Goal: Information Seeking & Learning: Learn about a topic

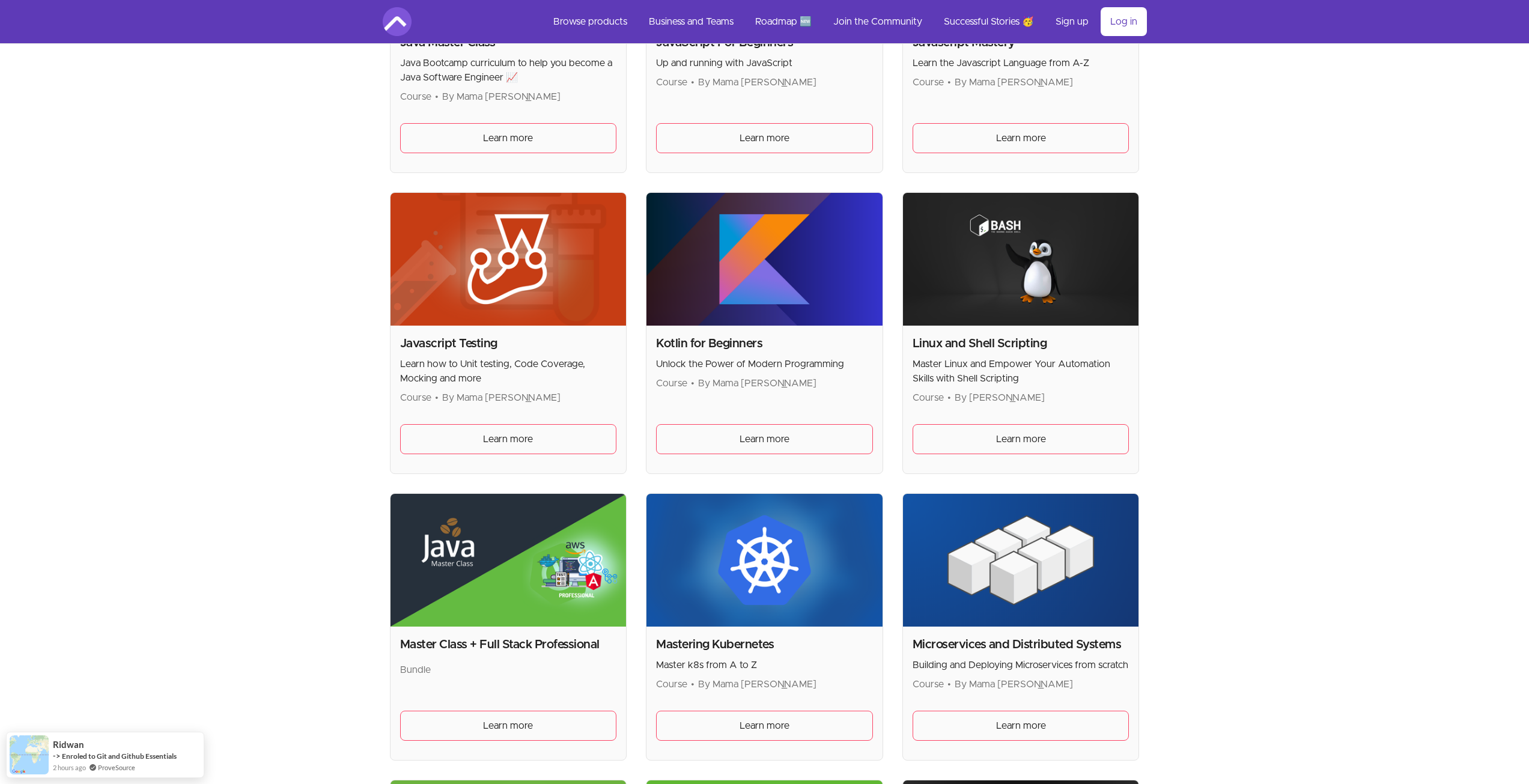
scroll to position [1622, 0]
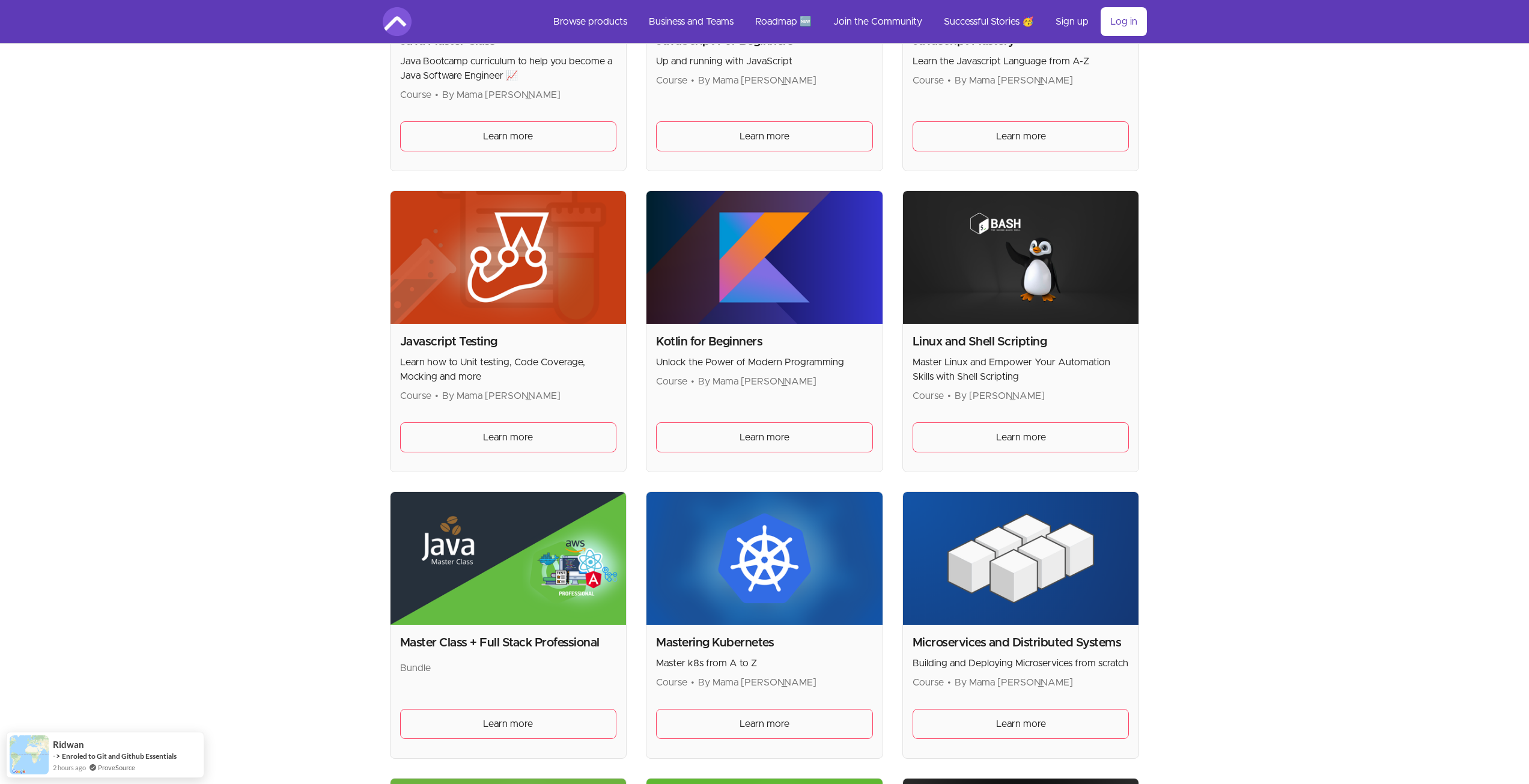
click at [1012, 361] on p "Master Linux and Empower Your Automation Skills with Shell Scripting" at bounding box center [1021, 369] width 217 height 29
click at [1013, 433] on span "Learn more" at bounding box center [1021, 437] width 50 height 15
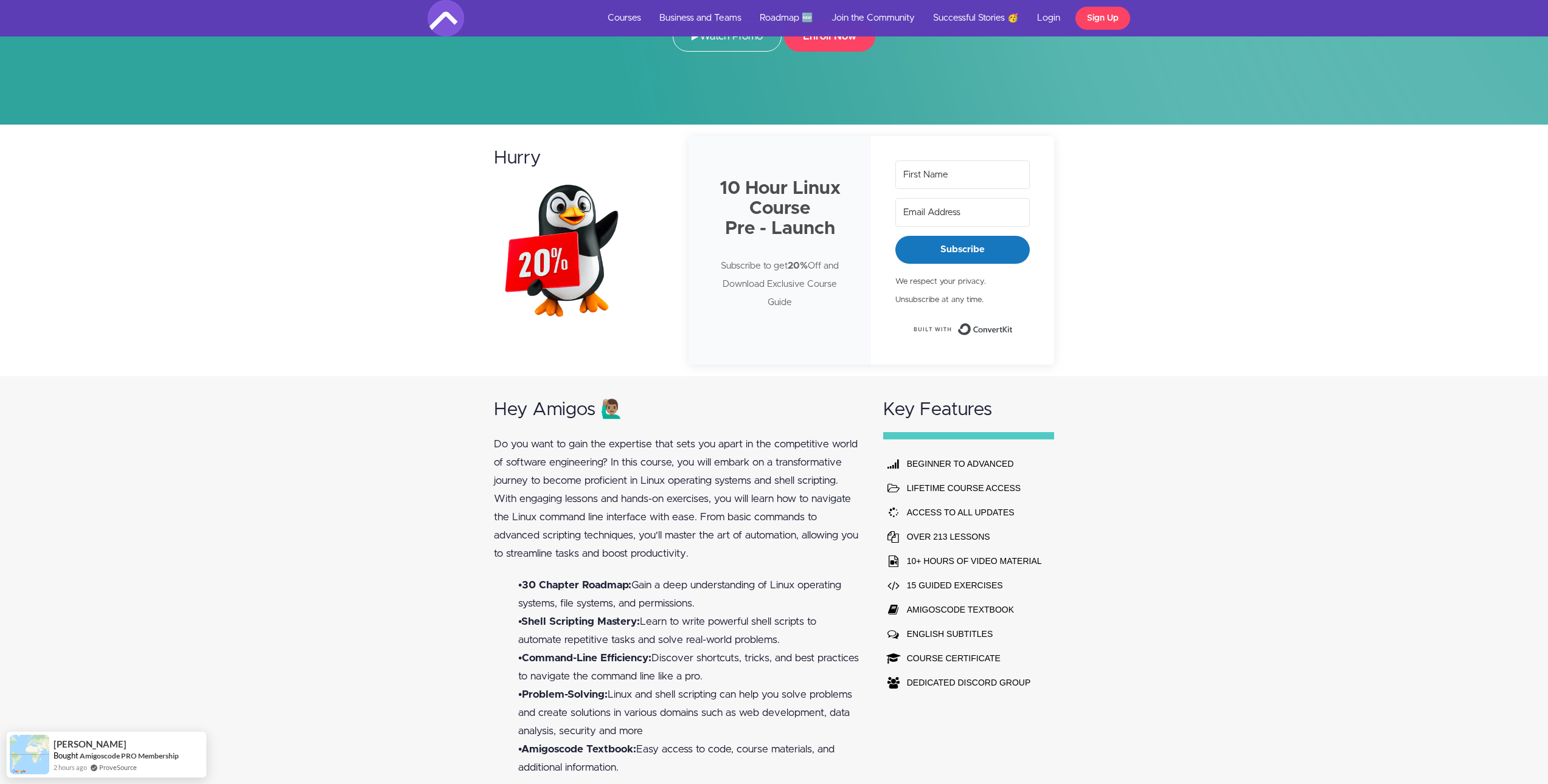
scroll to position [304, 0]
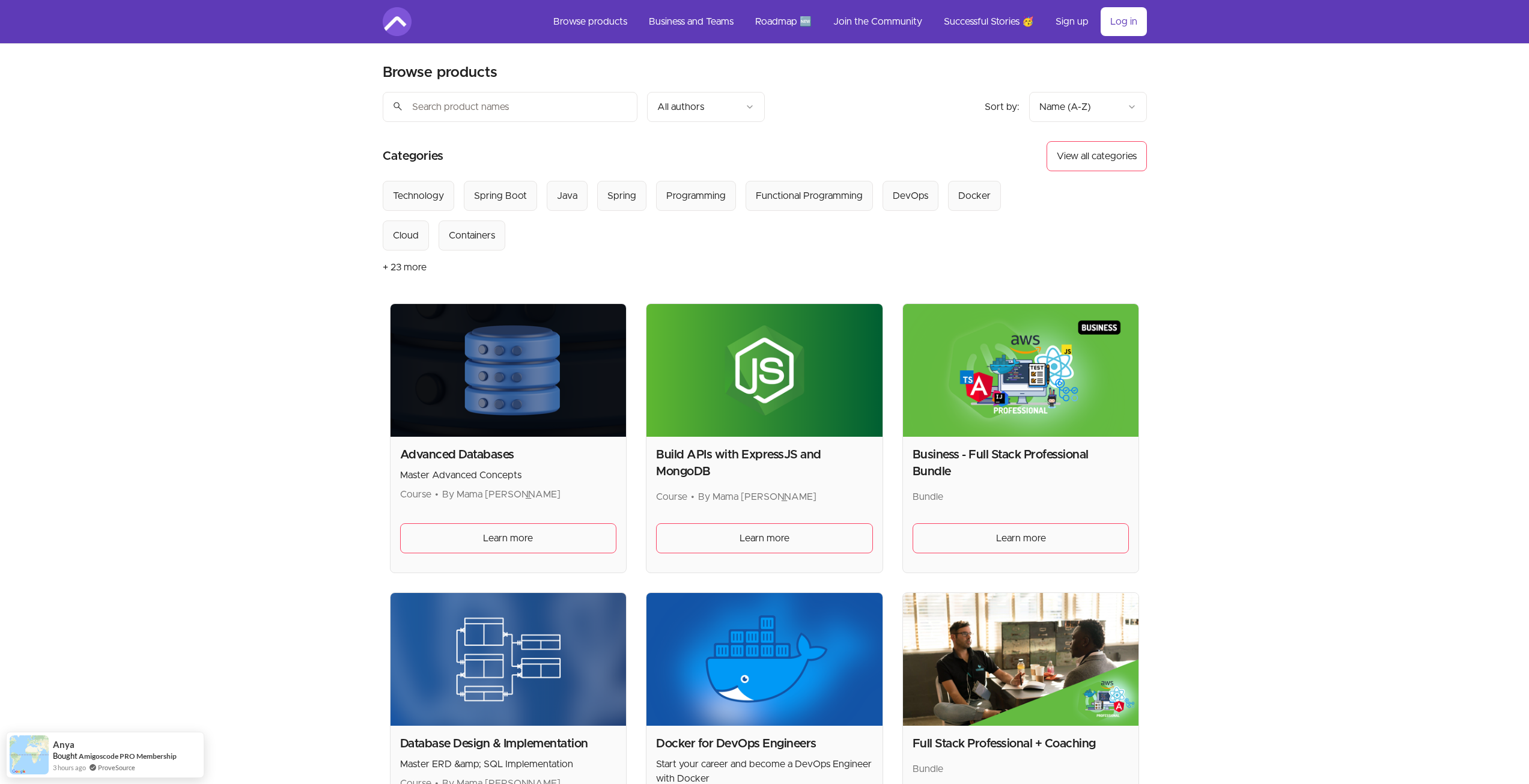
drag, startPoint x: 355, startPoint y: 503, endPoint x: 244, endPoint y: 141, distance: 378.6
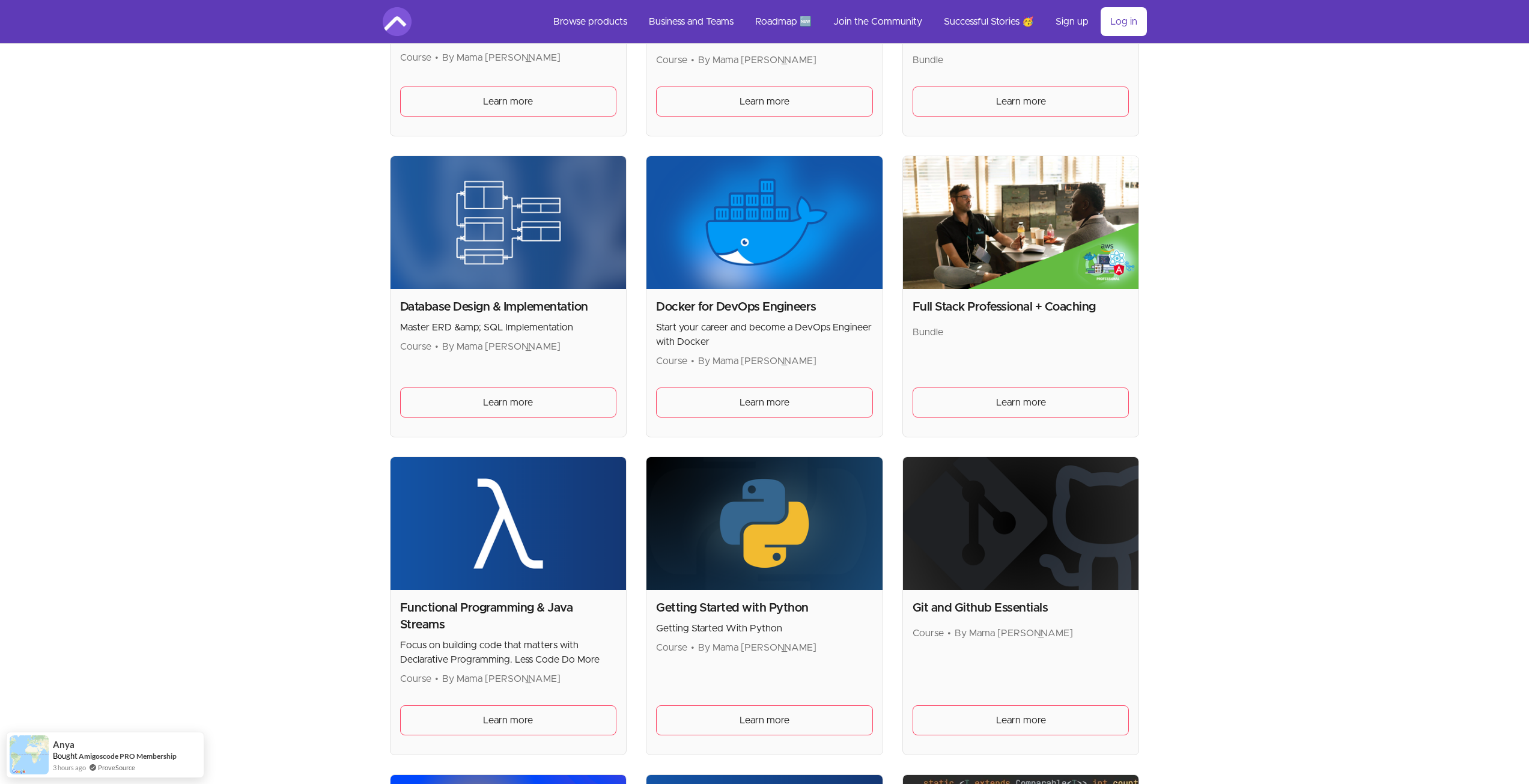
drag, startPoint x: 259, startPoint y: 192, endPoint x: 278, endPoint y: 265, distance: 75.4
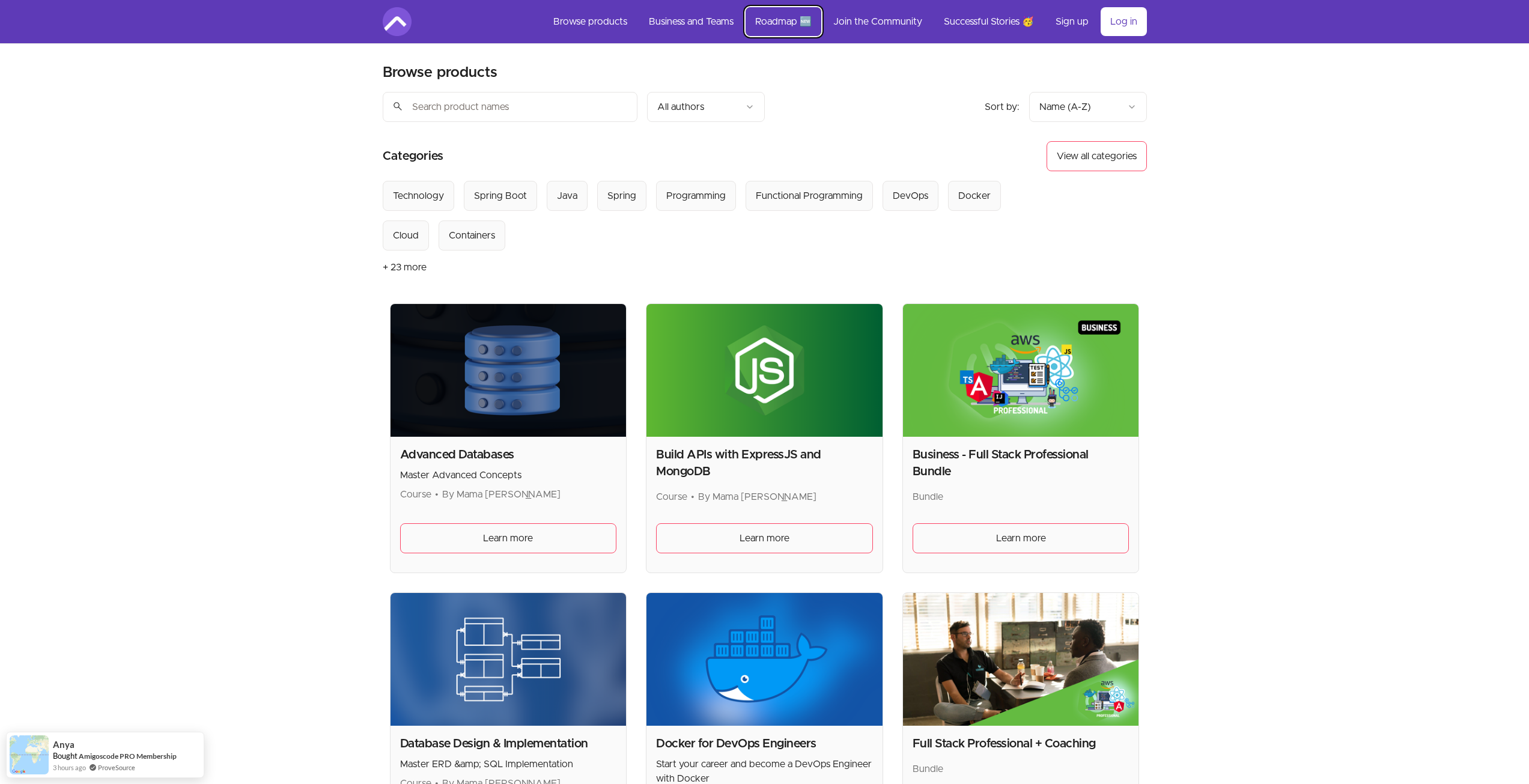
click at [774, 32] on link "Roadmap 🆕" at bounding box center [783, 21] width 76 height 29
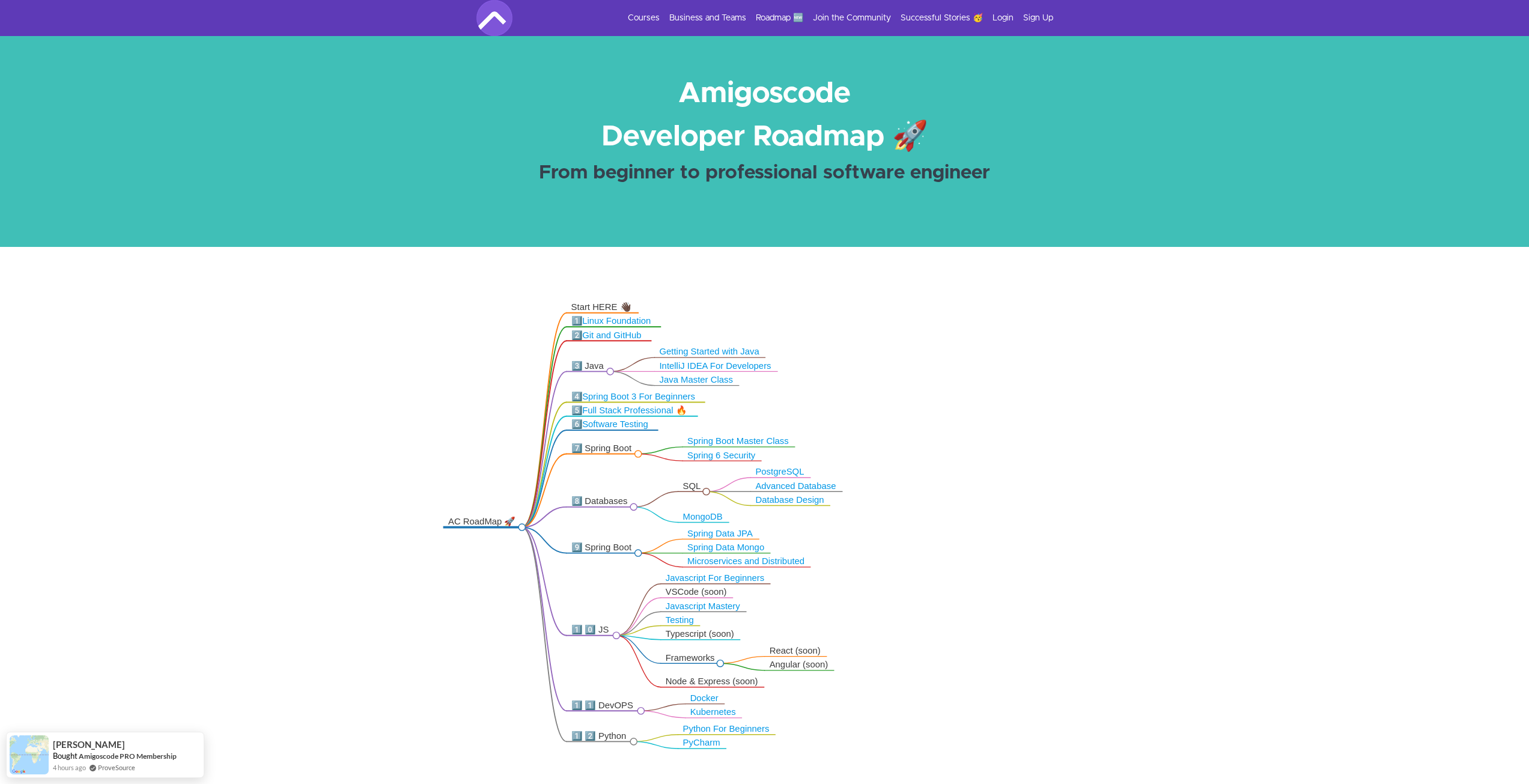
drag, startPoint x: 1061, startPoint y: 464, endPoint x: 939, endPoint y: 459, distance: 122.1
click at [939, 459] on icon ".markmap{font:300 16px/20px sans-serif}.markmap-link{fill:none}.markmap-node>ci…" at bounding box center [764, 531] width 1529 height 471
click at [595, 708] on div "1️⃣ 1️⃣ DevOPS" at bounding box center [604, 705] width 65 height 11
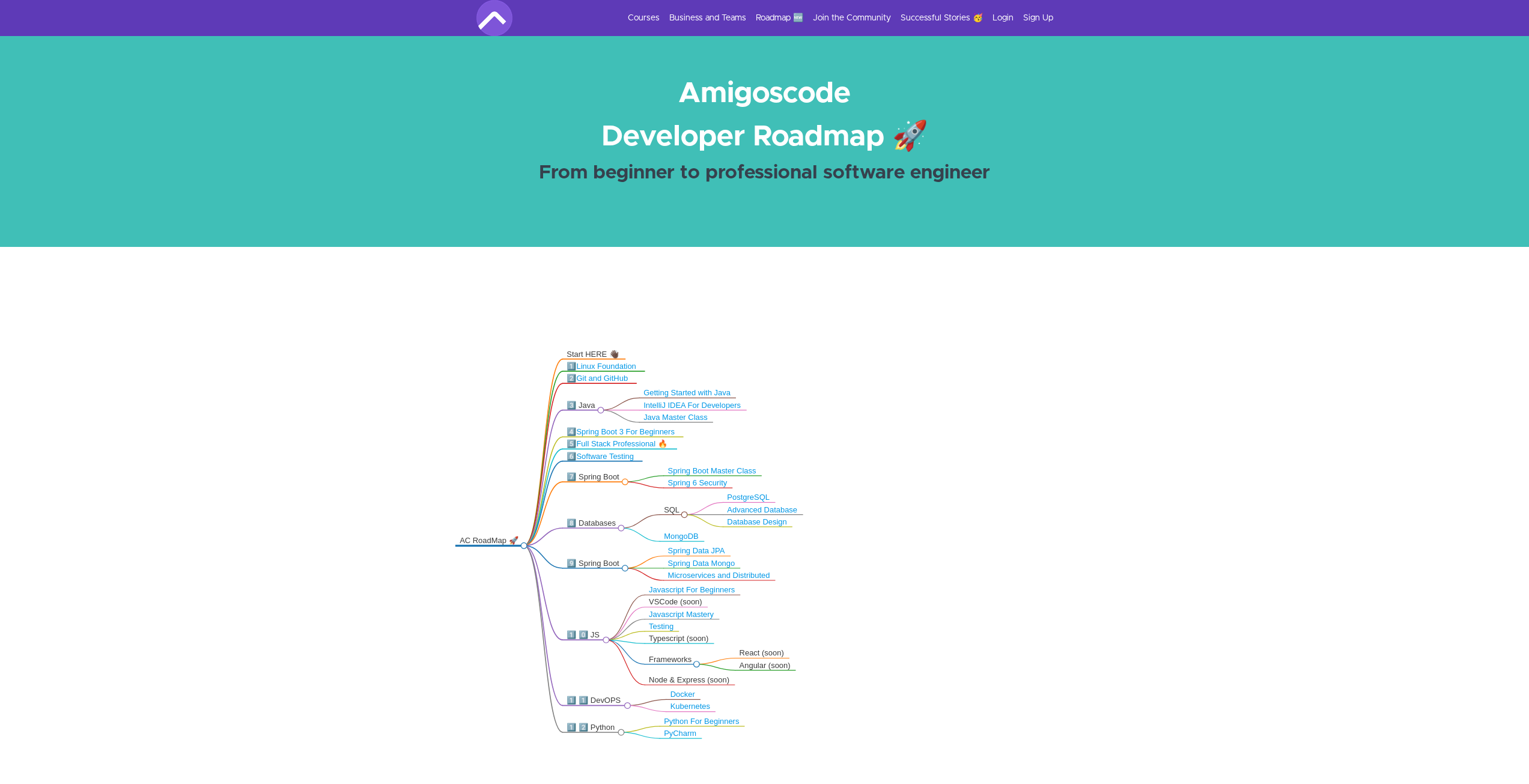
drag, startPoint x: 537, startPoint y: 670, endPoint x: 515, endPoint y: 543, distance: 128.9
click at [921, 8] on div "Courses Business and Teams Roadmap 🆕 Join the Community Successful Stories 🥳 Lo…" at bounding box center [765, 18] width 577 height 36
click at [921, 10] on div "Courses Business and Teams Roadmap 🆕 Join the Community Successful Stories 🥳 Lo…" at bounding box center [765, 18] width 577 height 36
click at [923, 15] on link "Successful Stories 🥳" at bounding box center [942, 18] width 82 height 12
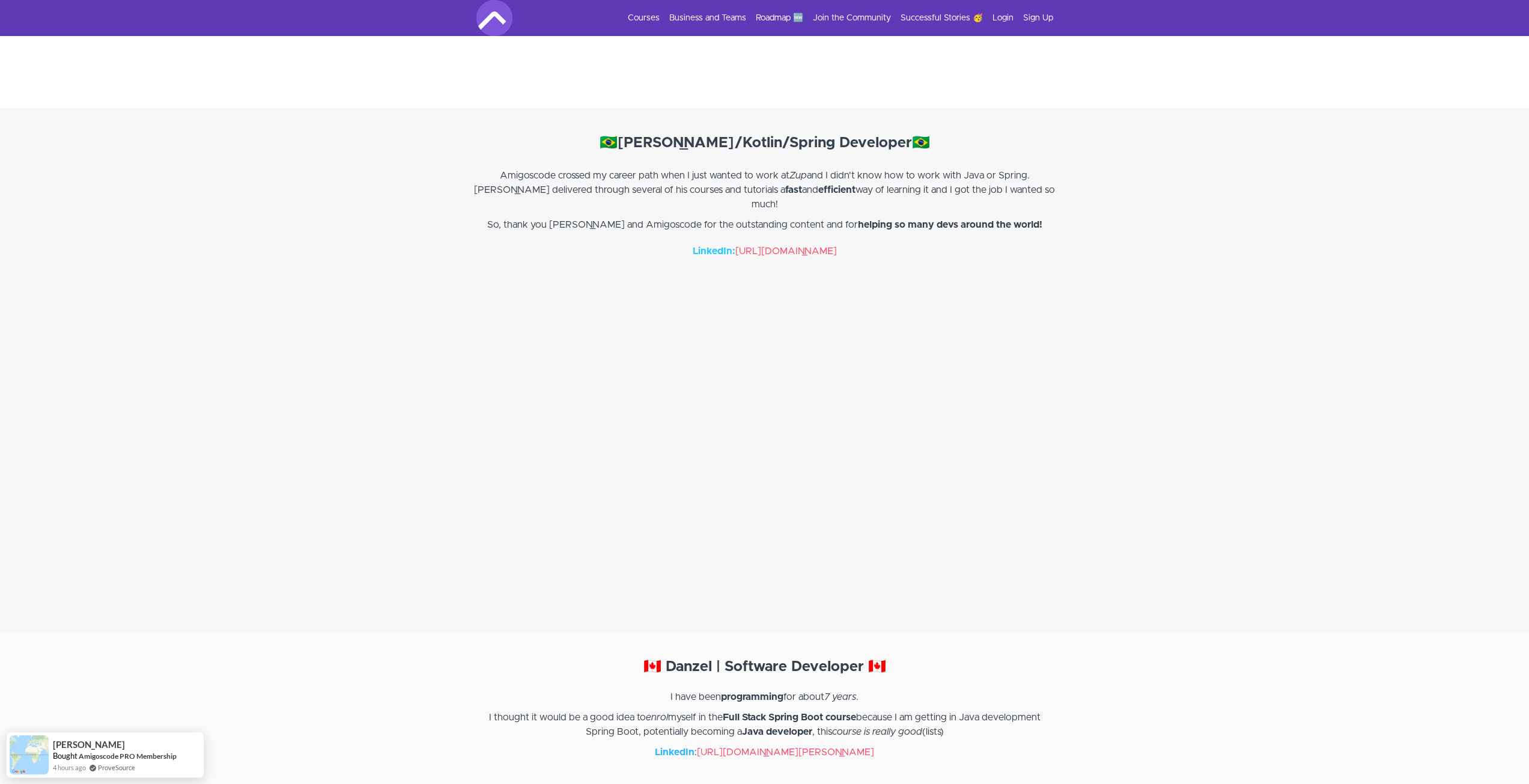
scroll to position [1622, 0]
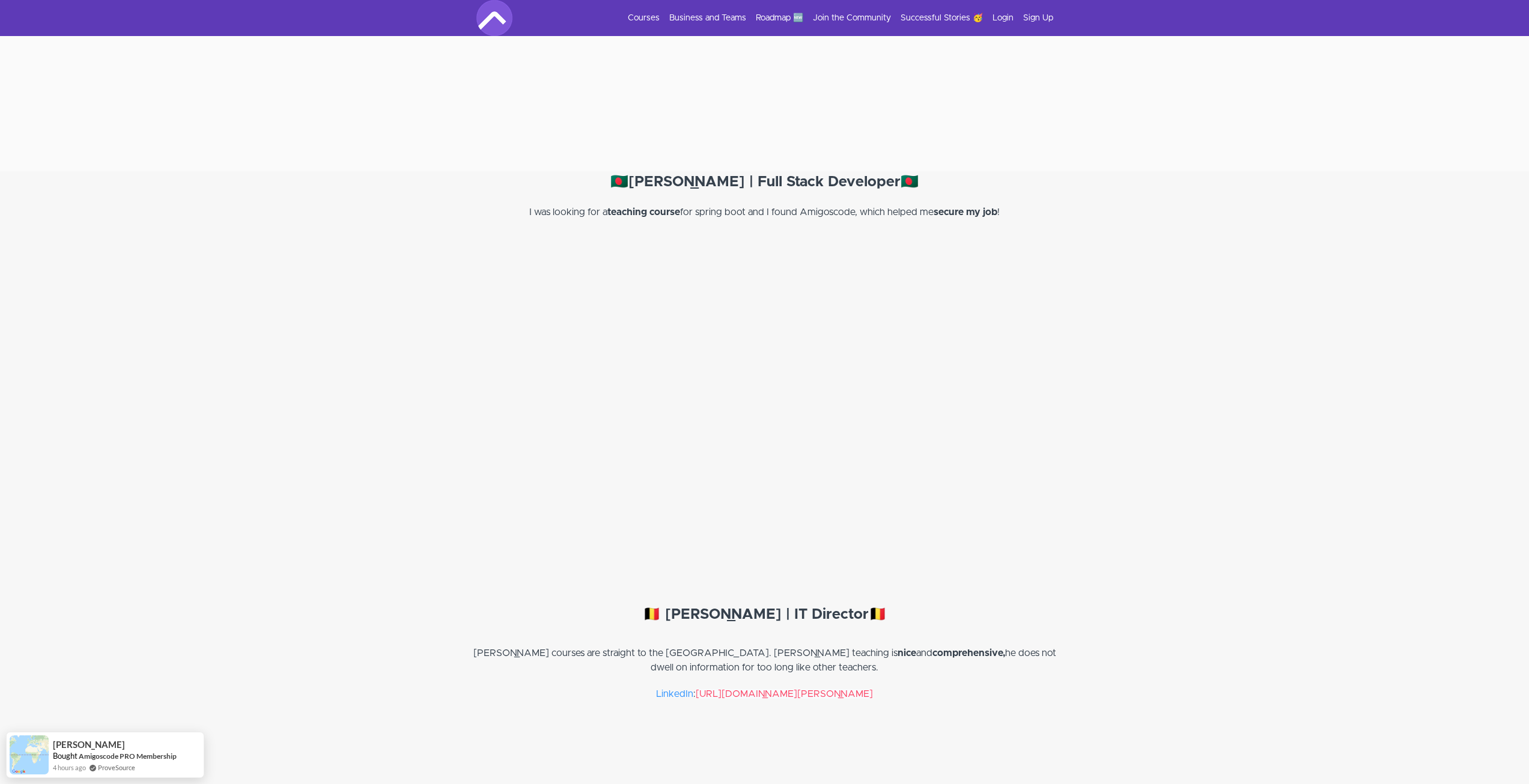
drag, startPoint x: 387, startPoint y: 203, endPoint x: 369, endPoint y: 469, distance: 266.6
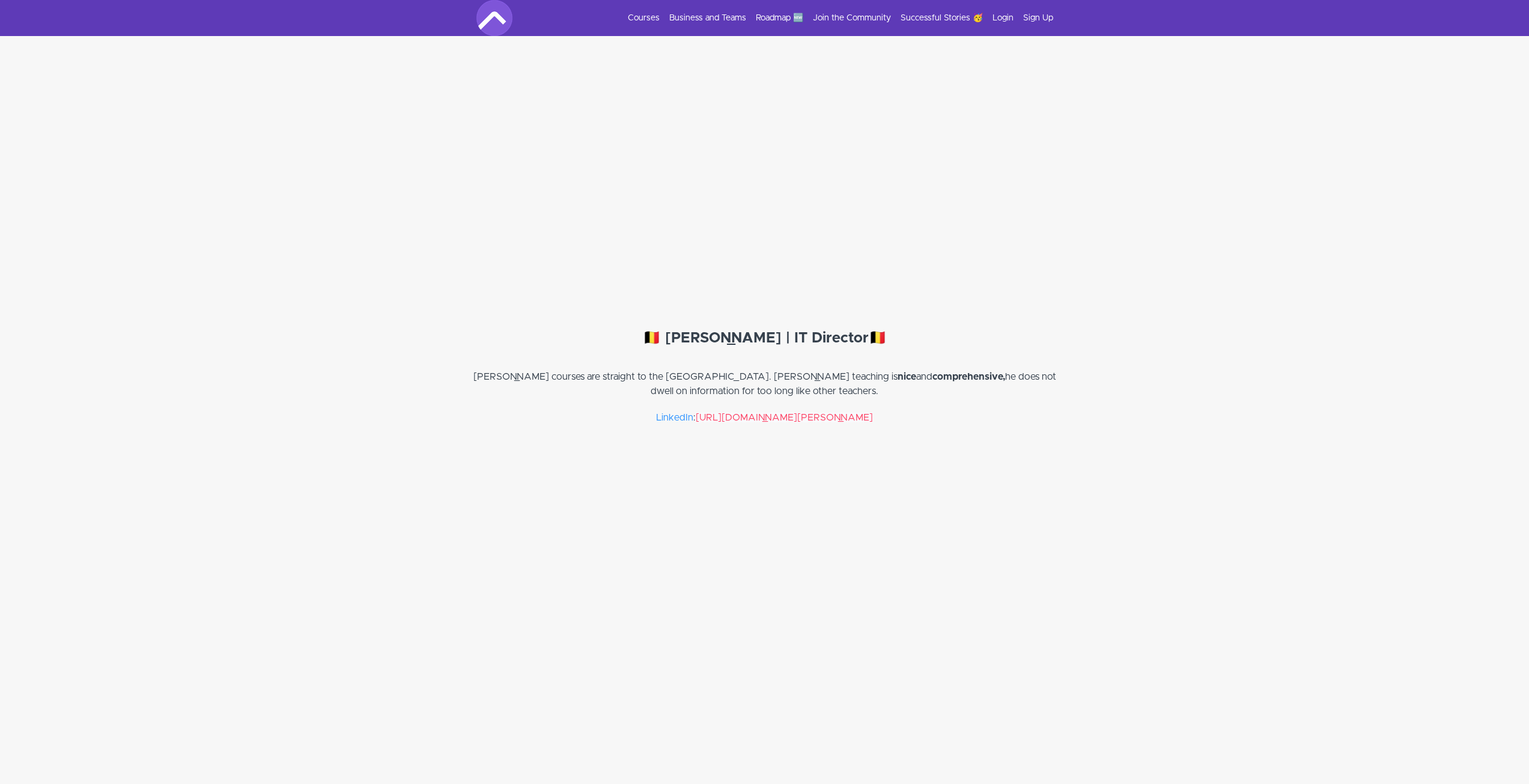
drag, startPoint x: 405, startPoint y: 229, endPoint x: 393, endPoint y: 335, distance: 106.7
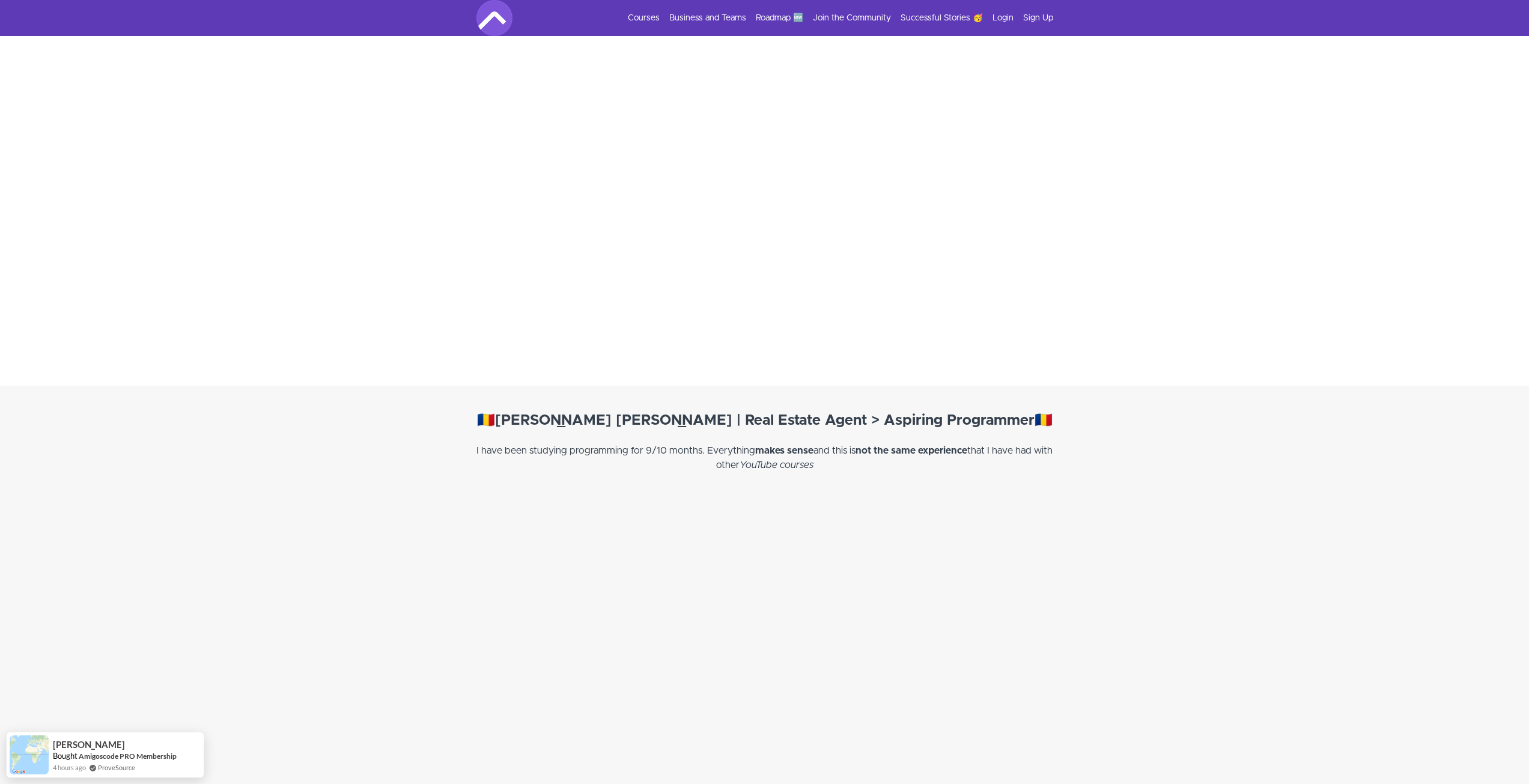
scroll to position [12444, 0]
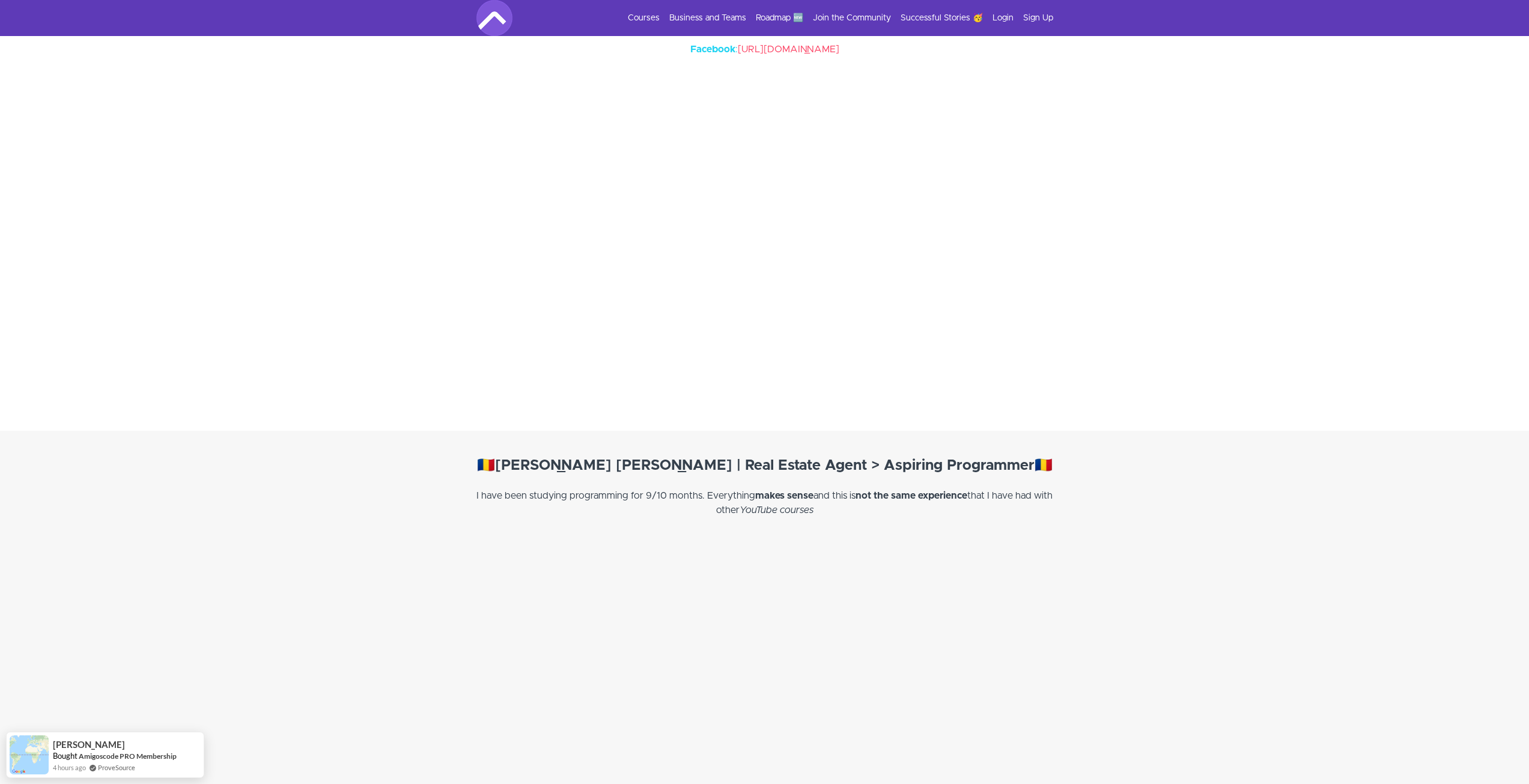
drag, startPoint x: 448, startPoint y: 452, endPoint x: 447, endPoint y: 441, distance: 11.0
